Goal: Task Accomplishment & Management: Complete application form

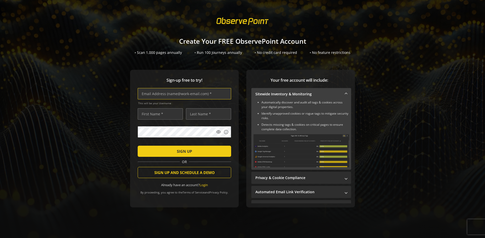
click at [183, 94] on input "text" at bounding box center [185, 93] width 94 height 11
type input "[EMAIL_ADDRESS][DOMAIN_NAME]"
click at [159, 114] on input "text" at bounding box center [160, 113] width 45 height 11
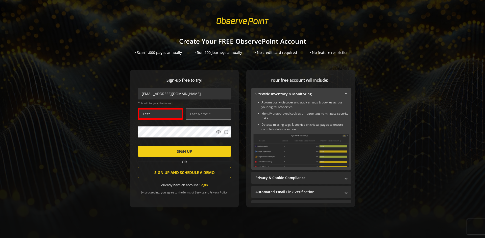
type input "Test"
click at [207, 114] on input "text" at bounding box center [208, 113] width 45 height 11
type input "Test"
click at [183, 151] on span "SIGN UP" at bounding box center [184, 151] width 15 height 9
